Goal: Transaction & Acquisition: Purchase product/service

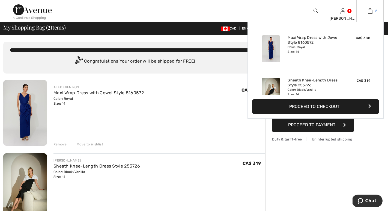
click at [372, 12] on img at bounding box center [370, 11] width 5 height 7
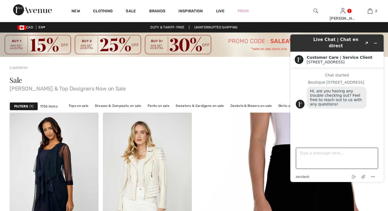
click at [306, 153] on textarea "Type a message here..." at bounding box center [337, 158] width 82 height 21
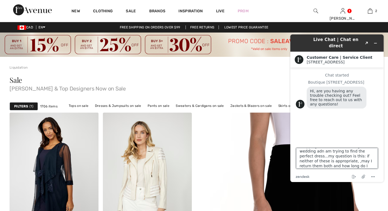
scroll to position [22, 0]
type textarea "good morning - I would like to purchase the two dresses in my shopping caart - …"
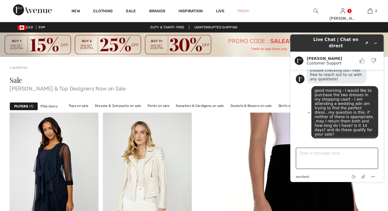
scroll to position [30, 0]
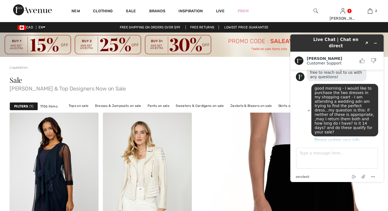
click at [332, 138] on button "Please update your info" at bounding box center [337, 140] width 82 height 4
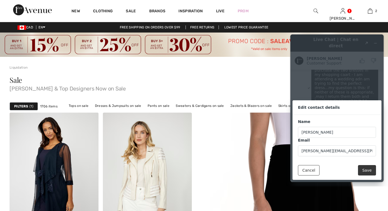
click at [365, 168] on button "Save" at bounding box center [367, 170] width 18 height 10
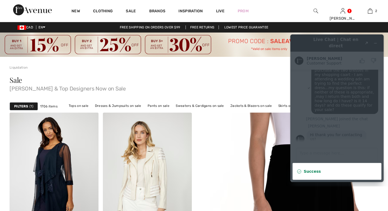
scroll to position [55, 0]
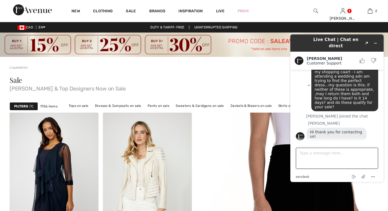
click at [304, 152] on textarea "Type a message here..." at bounding box center [337, 158] width 82 height 21
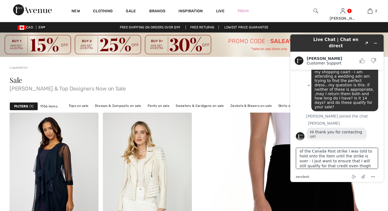
scroll to position [31, 0]
type textarea "also, I tried to prcess a return for anitem I purchased a few weeks back and re…"
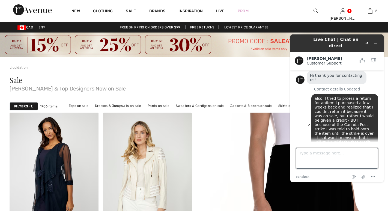
scroll to position [114, 0]
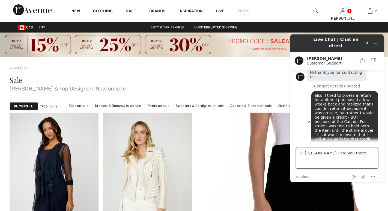
type textarea "HI Amanda - are you there?"
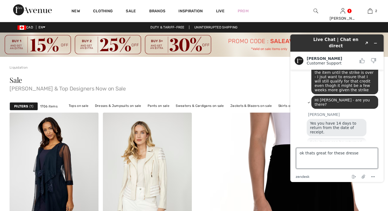
scroll to position [171, 0]
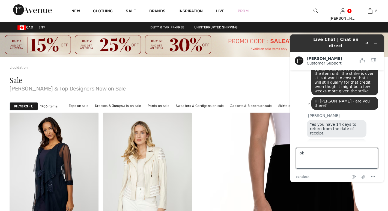
type textarea "o"
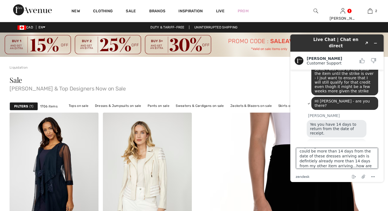
scroll to position [22, 0]
type textarea "ok great - BUT with the Canada Post strike, I was told I couldnt return anythin…"
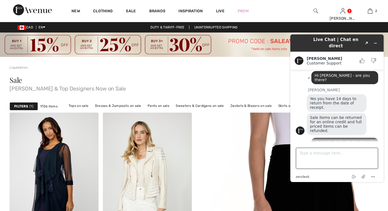
scroll to position [222, 0]
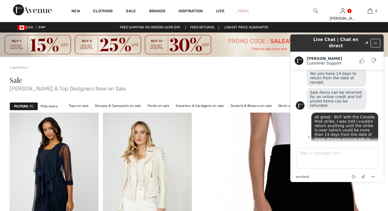
click at [376, 41] on icon "Minimize widget" at bounding box center [376, 43] width 4 height 4
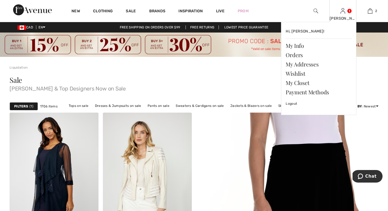
click at [344, 12] on img at bounding box center [343, 11] width 5 height 7
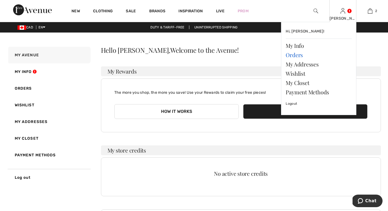
click at [294, 55] on link "Orders" at bounding box center [319, 54] width 66 height 9
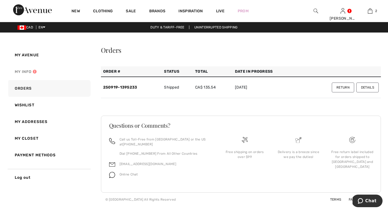
click at [27, 72] on link "My Info" at bounding box center [49, 71] width 84 height 17
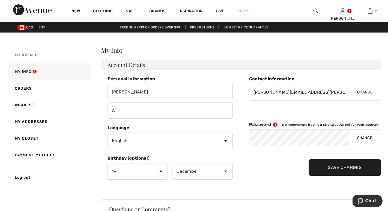
click at [32, 54] on span "My Avenue" at bounding box center [27, 55] width 24 height 5
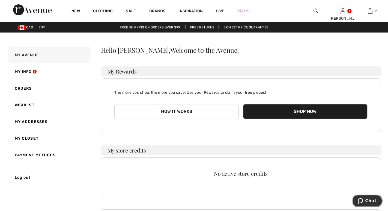
click at [373, 200] on span "Chat" at bounding box center [371, 200] width 11 height 5
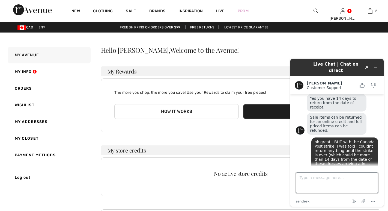
click at [338, 176] on textarea "Type a message here..." at bounding box center [337, 182] width 82 height 21
type textarea "are you there?"
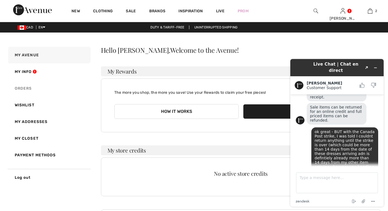
click at [31, 87] on link "Orders" at bounding box center [49, 88] width 84 height 17
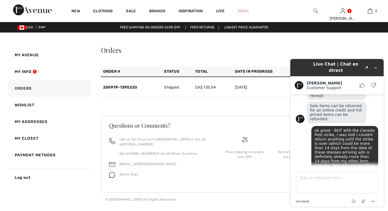
scroll to position [300, 0]
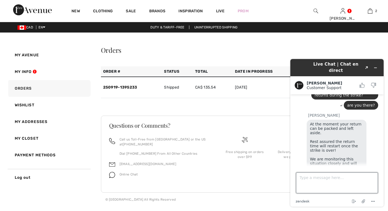
click at [303, 176] on textarea "Type a message here..." at bounding box center [337, 182] width 82 height 21
type textarea "Many thanks for this information."
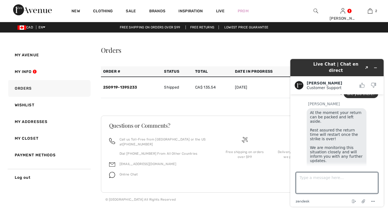
click at [372, 47] on div "Orders" at bounding box center [241, 50] width 281 height 7
click at [377, 66] on icon "Minimize widget" at bounding box center [376, 68] width 4 height 4
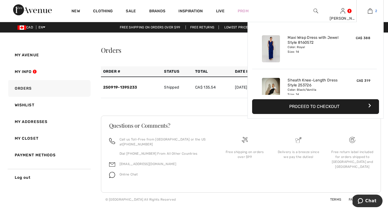
click at [369, 10] on img at bounding box center [370, 11] width 5 height 7
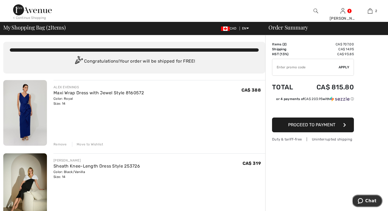
click at [367, 202] on span "Chat" at bounding box center [371, 200] width 11 height 5
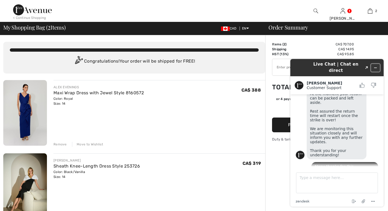
click at [376, 66] on icon "Minimize widget" at bounding box center [376, 68] width 4 height 4
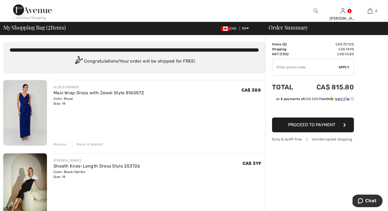
click at [298, 125] on span "Proceed to Payment" at bounding box center [311, 124] width 47 height 5
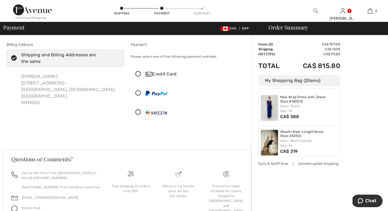
click at [139, 75] on icon at bounding box center [138, 74] width 14 height 6
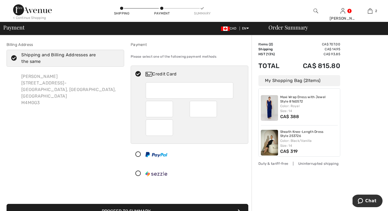
click at [183, 155] on div at bounding box center [187, 154] width 113 height 16
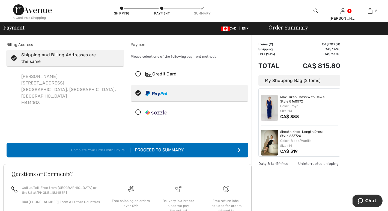
click at [139, 74] on icon at bounding box center [138, 74] width 14 height 6
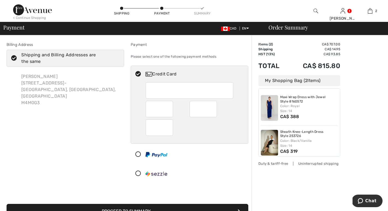
click at [203, 155] on div at bounding box center [187, 154] width 113 height 16
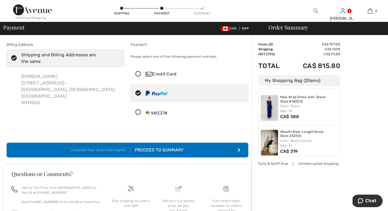
click at [151, 149] on div "Proceed to Summary" at bounding box center [157, 150] width 53 height 7
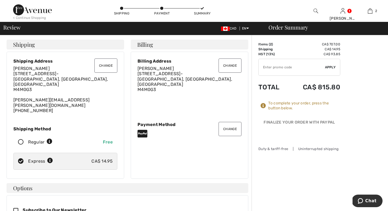
click at [103, 66] on button "Change" at bounding box center [106, 65] width 23 height 14
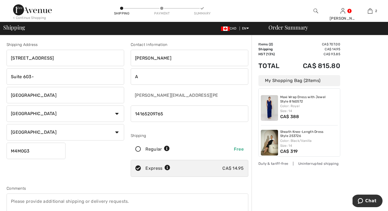
click at [139, 76] on input "A" at bounding box center [190, 76] width 118 height 16
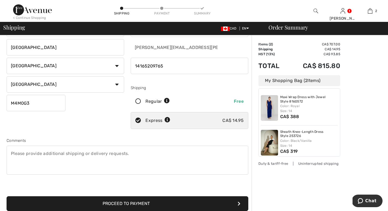
scroll to position [49, 0]
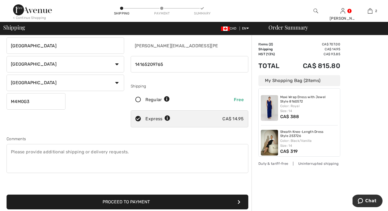
type input "[PERSON_NAME]"
click at [163, 200] on button "Proceed to Payment" at bounding box center [128, 201] width 242 height 15
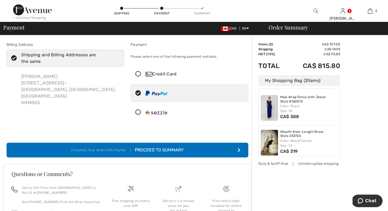
click at [157, 149] on div "Proceed to Summary" at bounding box center [157, 150] width 53 height 7
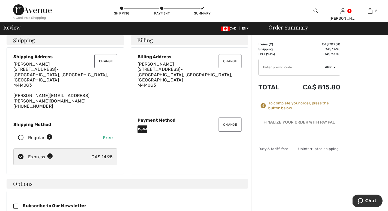
scroll to position [4, 0]
click at [229, 122] on button "Change" at bounding box center [230, 125] width 23 height 14
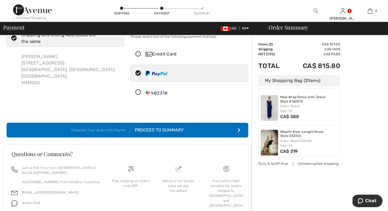
click at [139, 54] on icon at bounding box center [138, 54] width 14 height 6
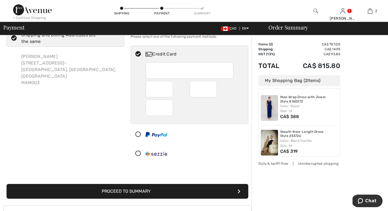
click at [210, 127] on div at bounding box center [187, 134] width 113 height 16
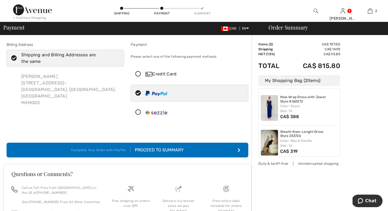
click at [138, 75] on icon at bounding box center [138, 74] width 14 height 6
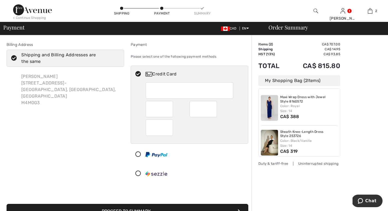
click at [213, 160] on div at bounding box center [187, 154] width 113 height 16
radio input "true"
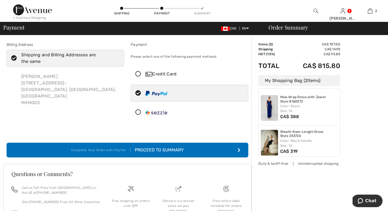
click at [137, 73] on icon at bounding box center [138, 74] width 14 height 6
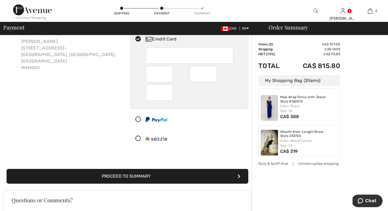
scroll to position [40, 0]
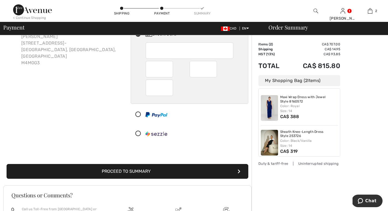
click at [152, 169] on button "Proceed to Summary" at bounding box center [128, 171] width 242 height 15
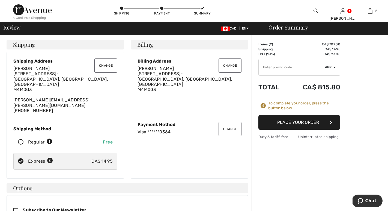
click at [287, 123] on button "Place Your Order" at bounding box center [300, 122] width 82 height 15
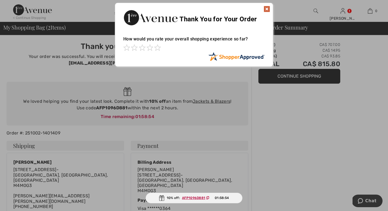
click at [268, 9] on img at bounding box center [267, 9] width 7 height 7
